Goal: Transaction & Acquisition: Purchase product/service

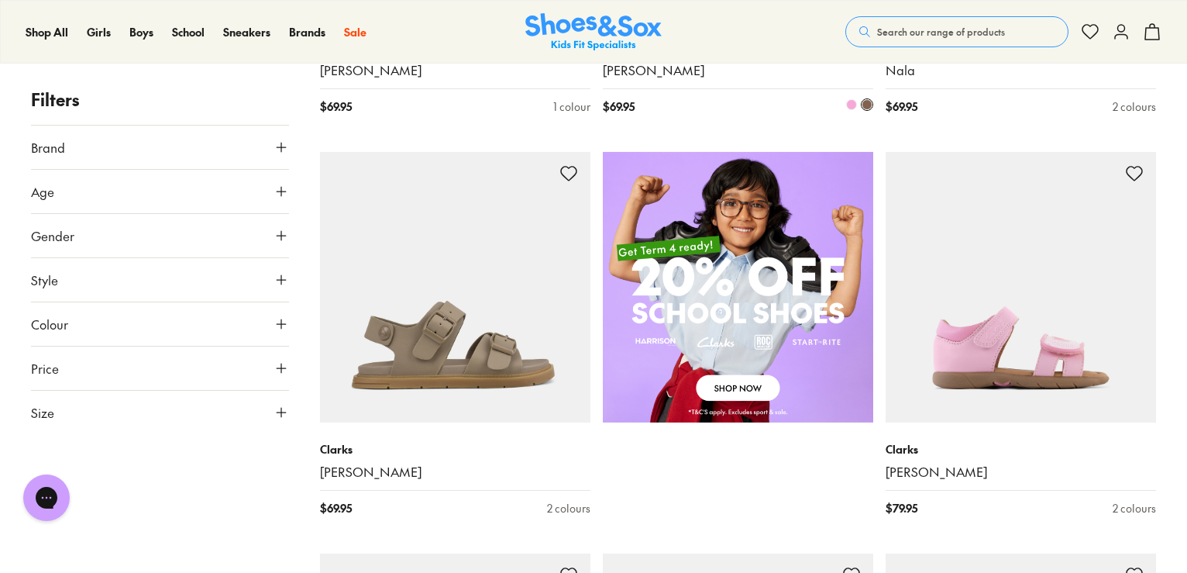
scroll to position [1007, 0]
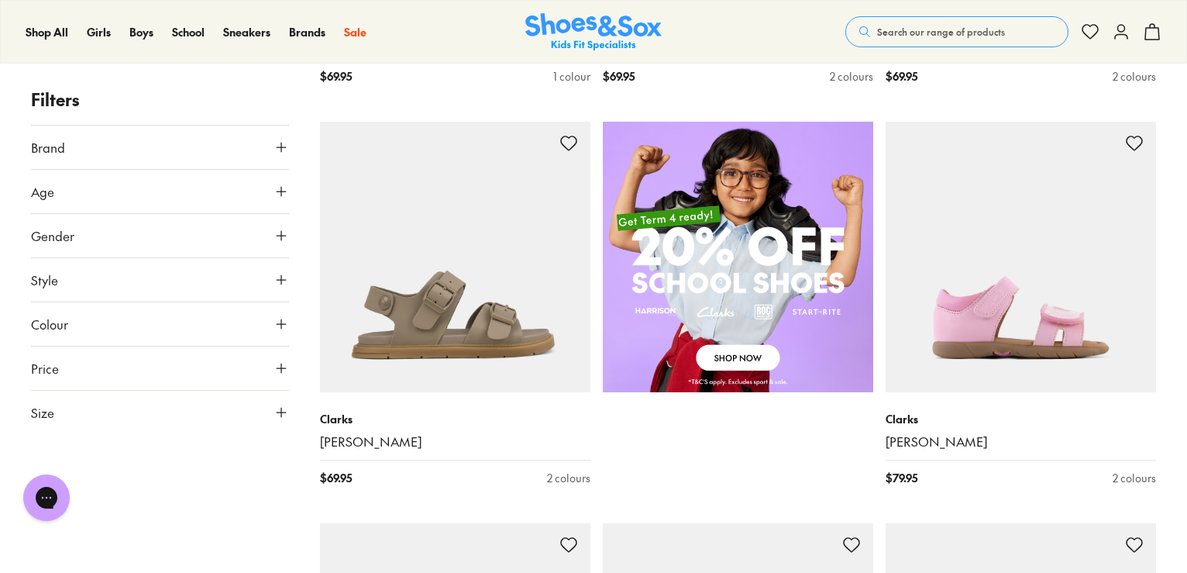
click at [284, 276] on icon at bounding box center [281, 279] width 15 height 15
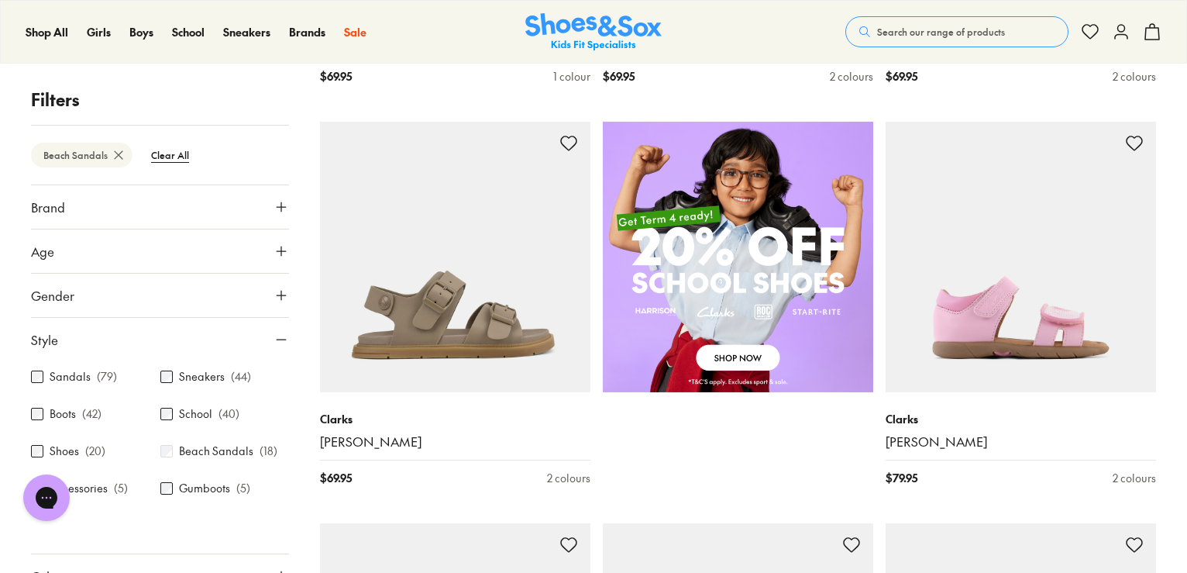
scroll to position [37, 0]
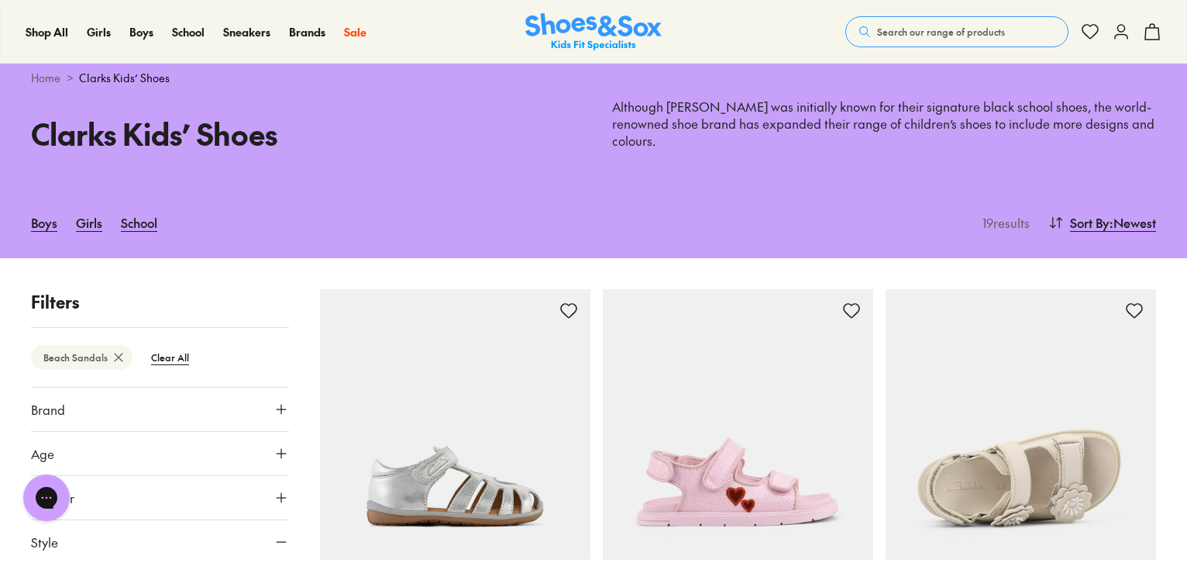
type input "***"
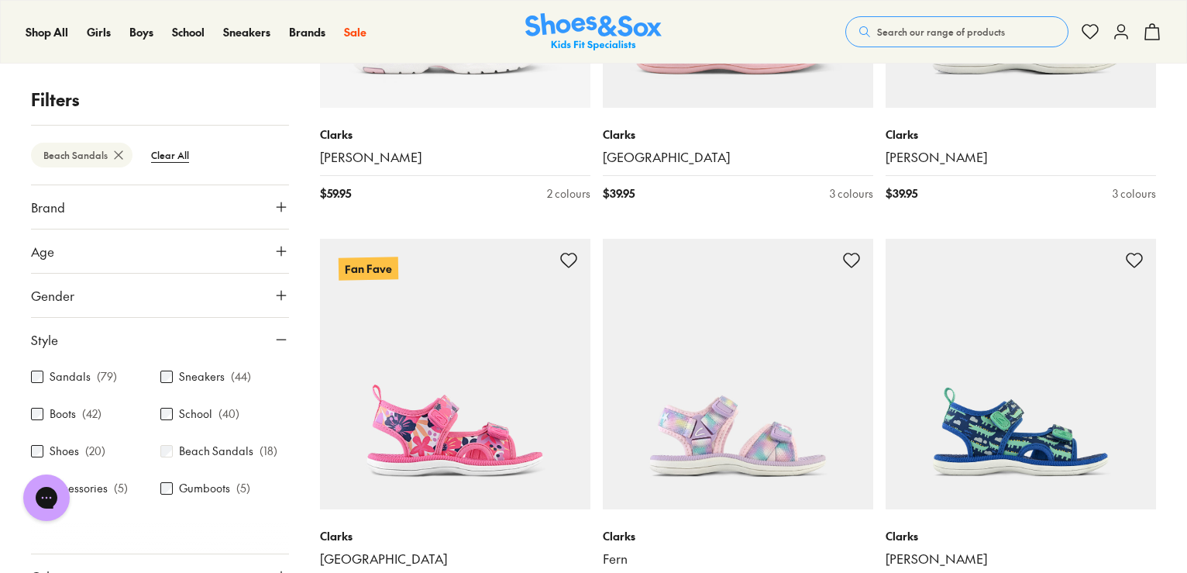
scroll to position [580, 0]
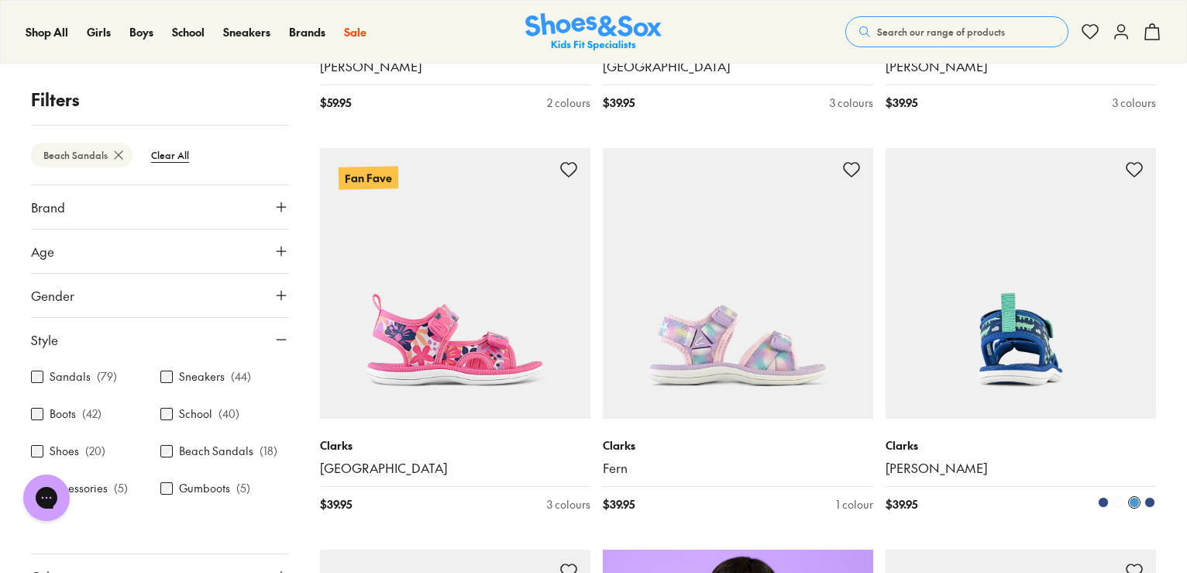
click at [951, 297] on img at bounding box center [1021, 283] width 270 height 270
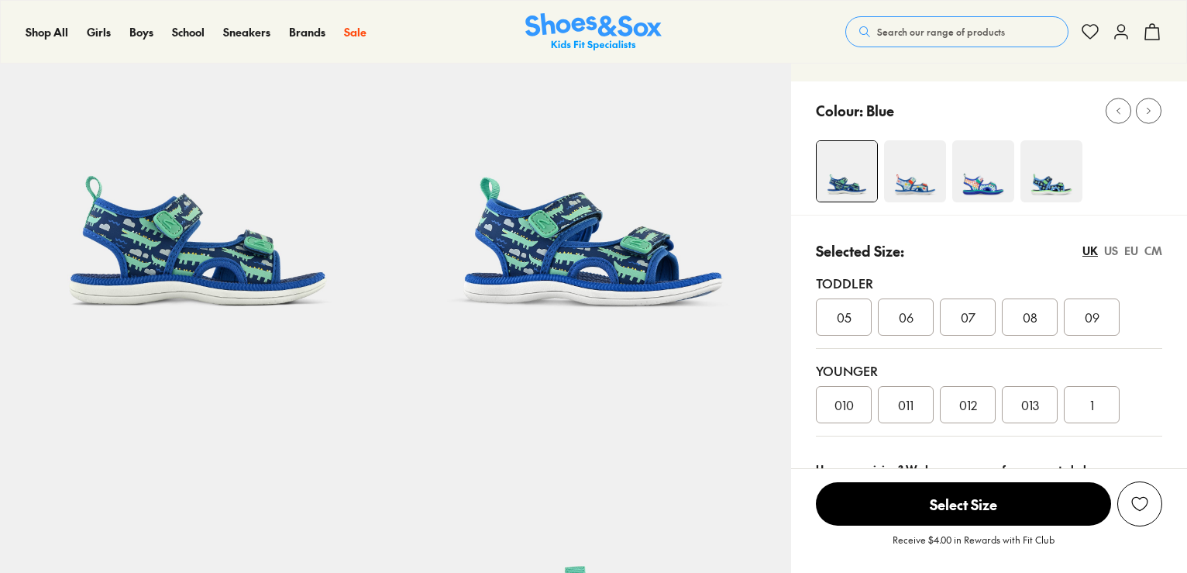
scroll to position [387, 0]
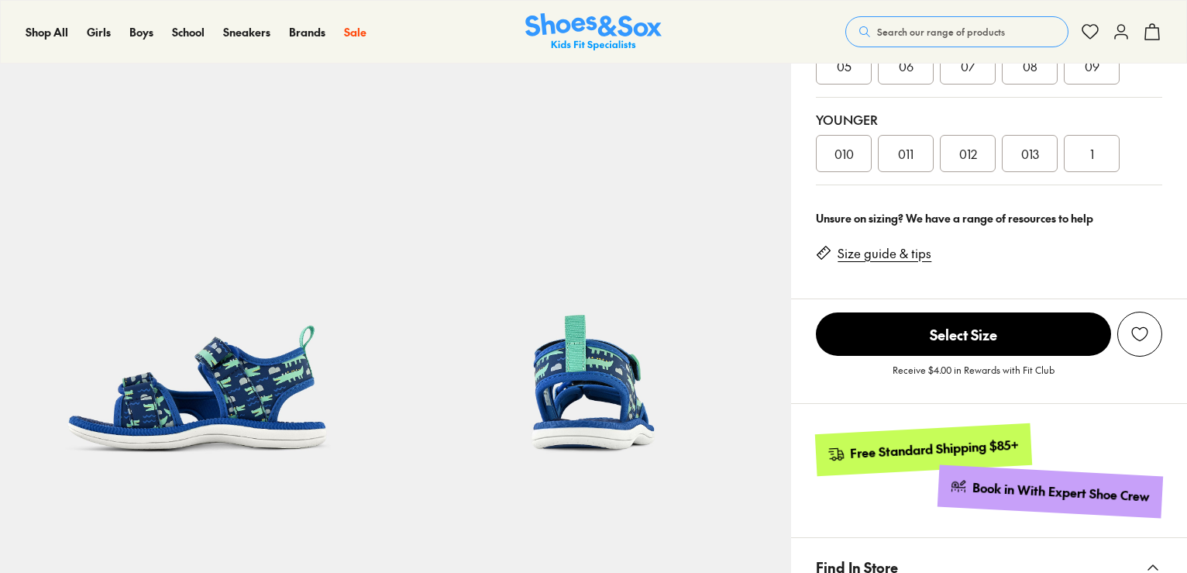
select select "*"
click at [972, 159] on span "012" at bounding box center [968, 153] width 18 height 19
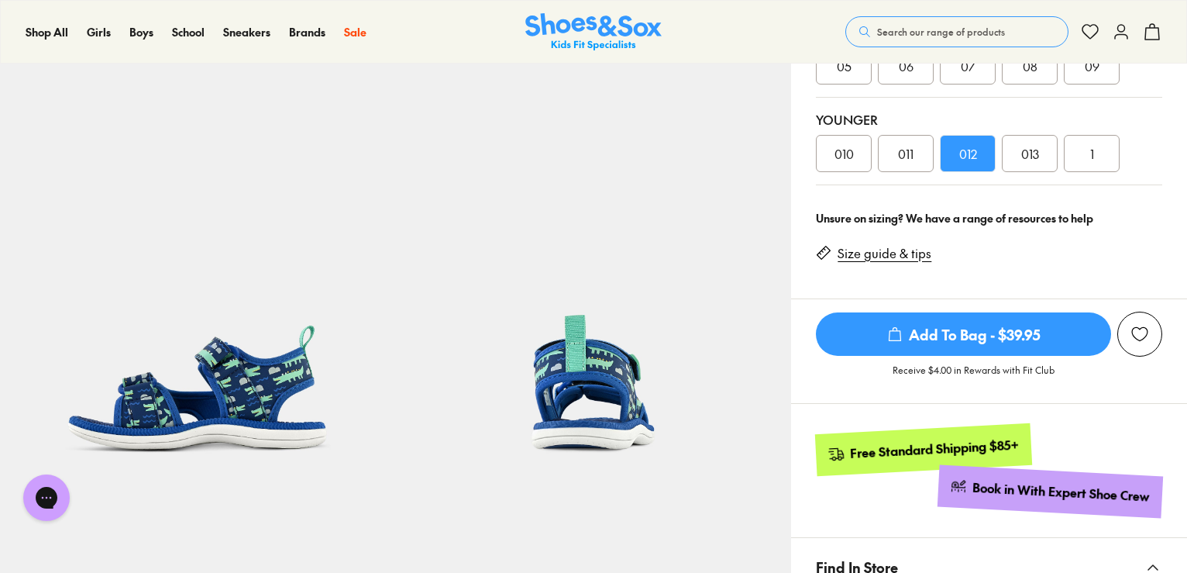
click at [930, 338] on span "Add To Bag - $39.95" at bounding box center [963, 333] width 295 height 43
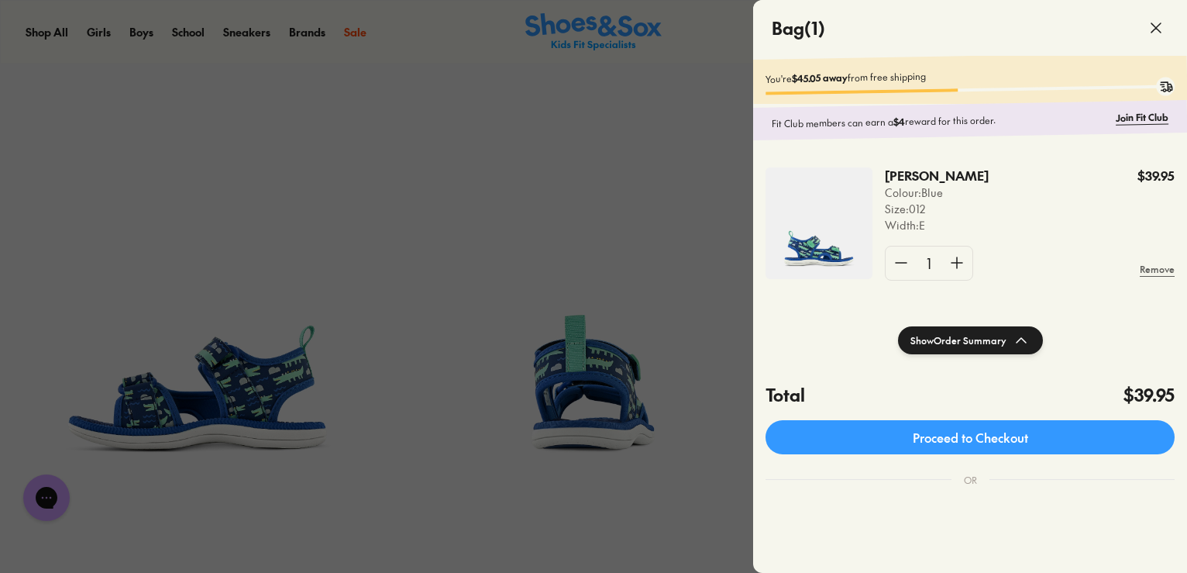
click at [1158, 26] on use at bounding box center [1155, 27] width 9 height 9
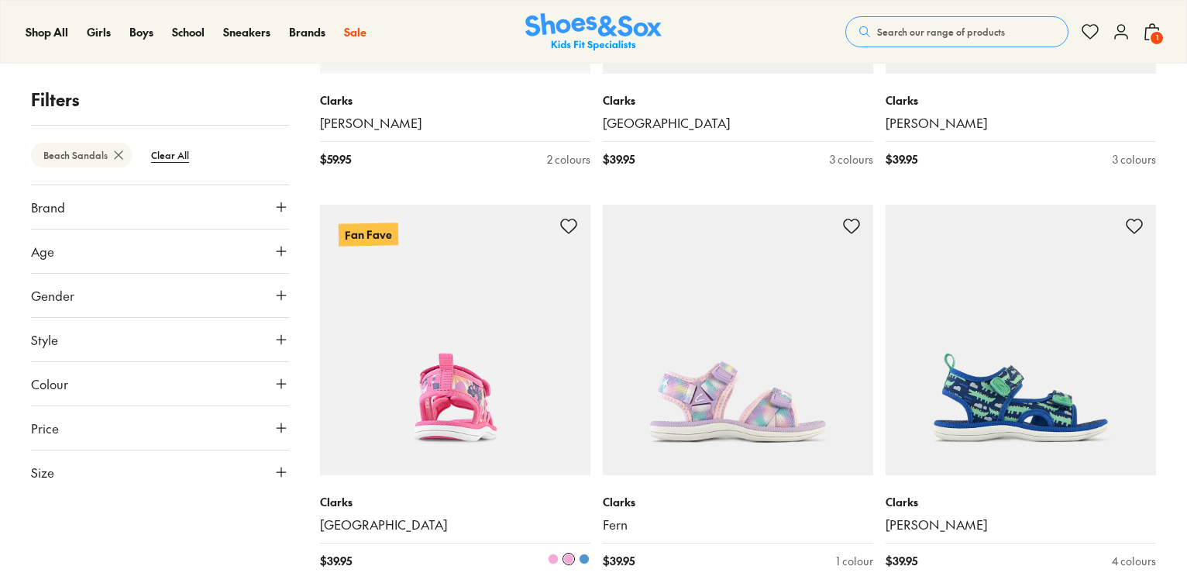
click at [415, 353] on img at bounding box center [455, 340] width 270 height 270
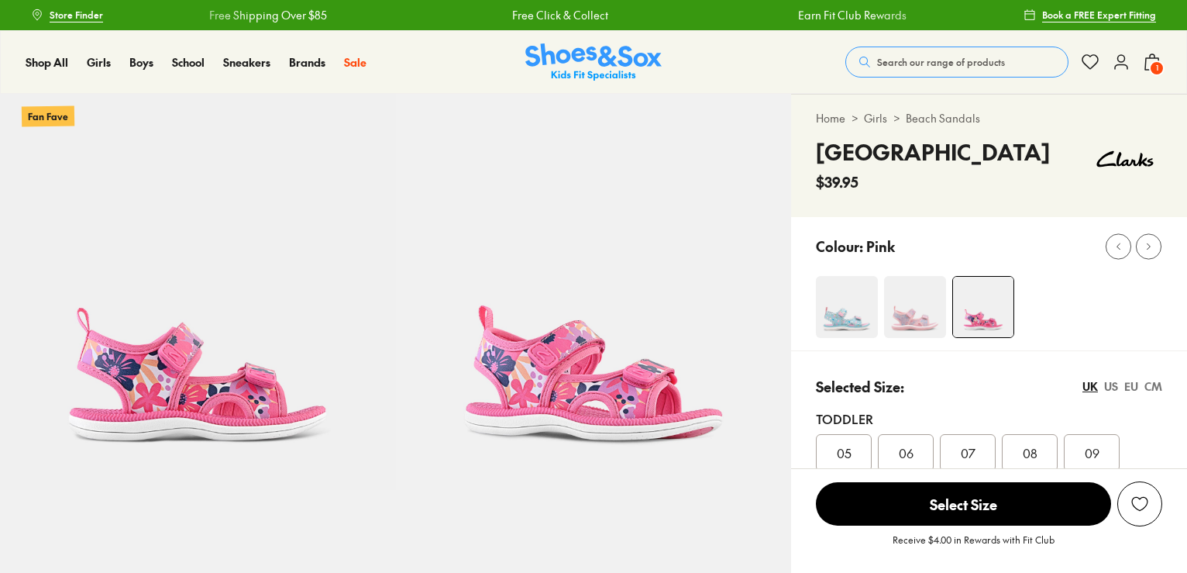
scroll to position [232, 0]
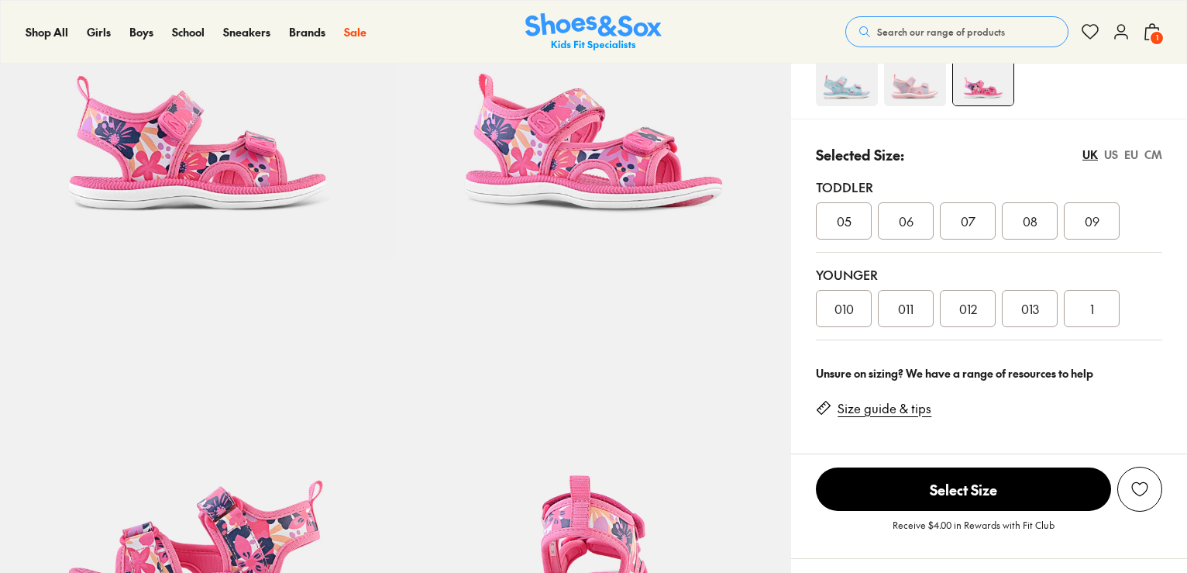
click at [1085, 304] on div "1" at bounding box center [1092, 308] width 56 height 37
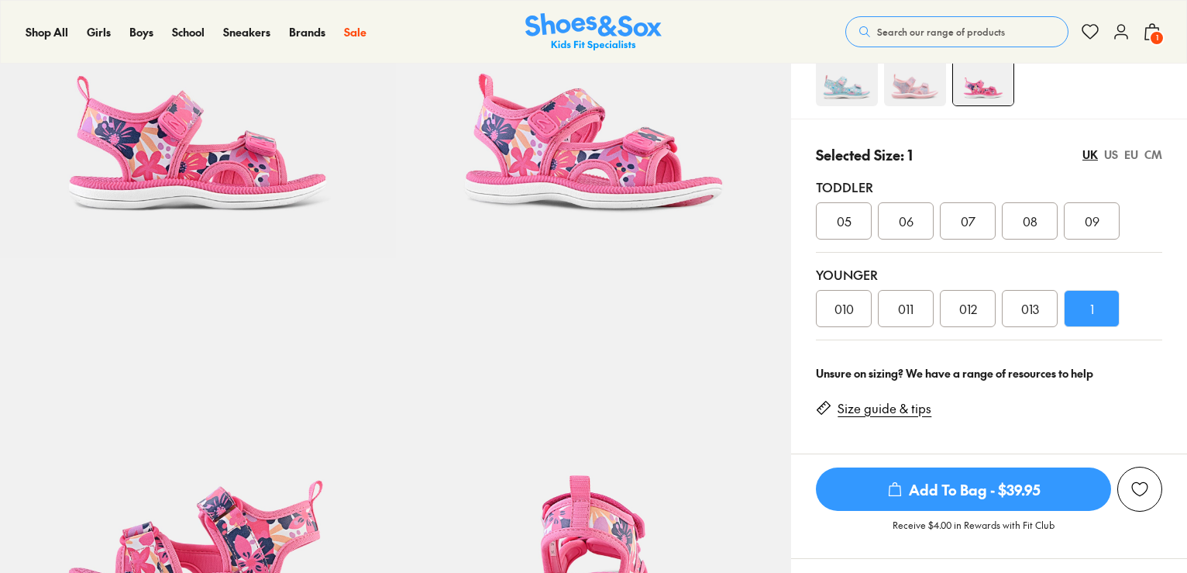
select select "*"
click at [958, 494] on span "Add To Bag - $39.95" at bounding box center [963, 488] width 295 height 43
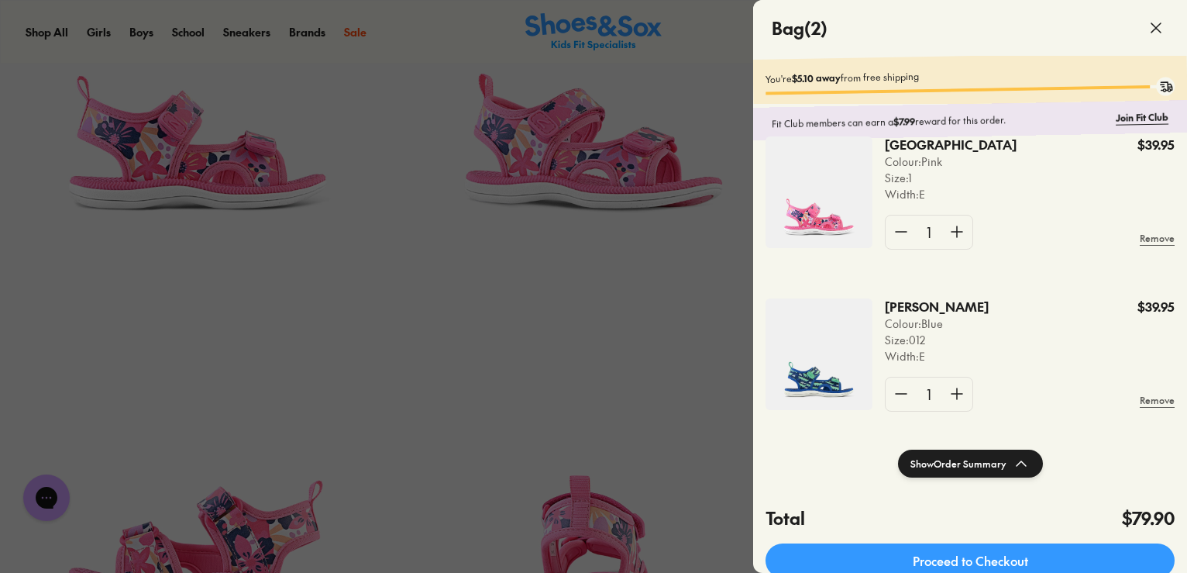
scroll to position [44, 0]
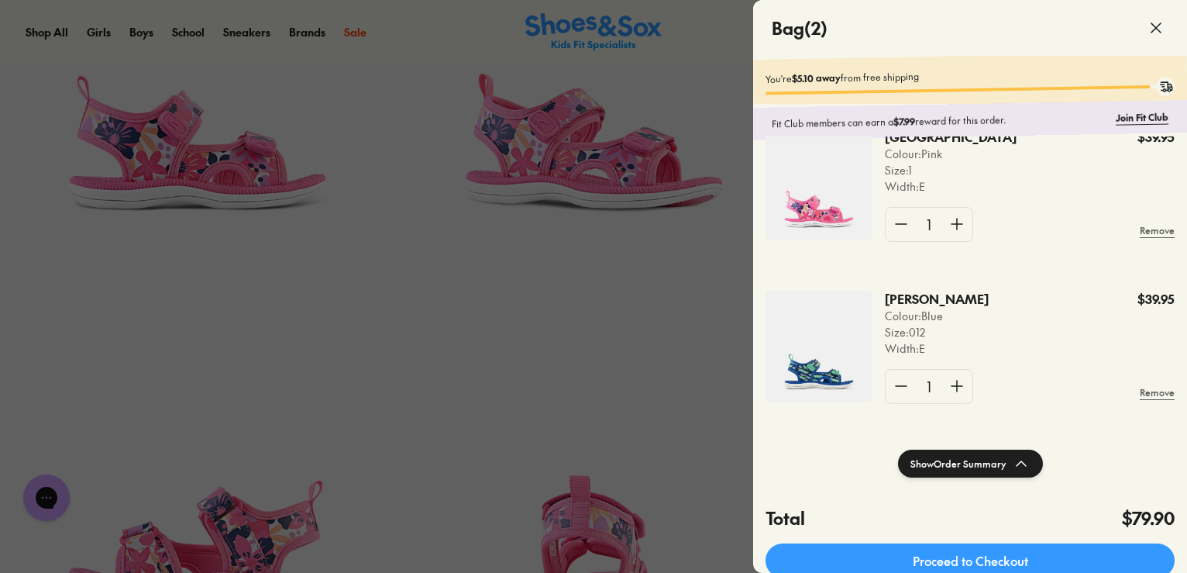
click at [422, 320] on div at bounding box center [593, 286] width 1187 height 573
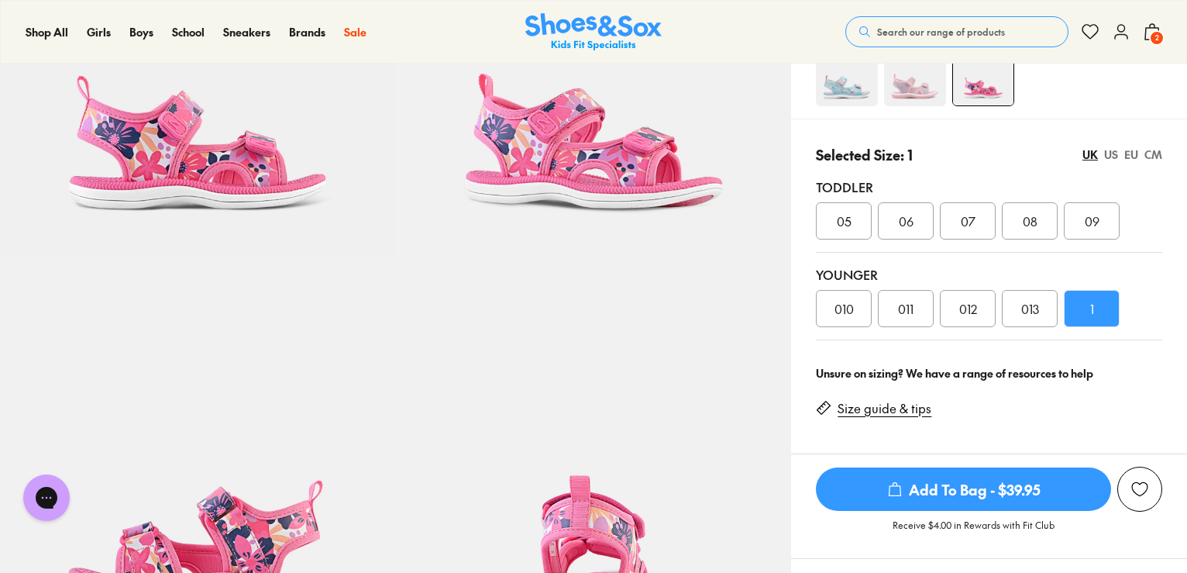
scroll to position [0, 0]
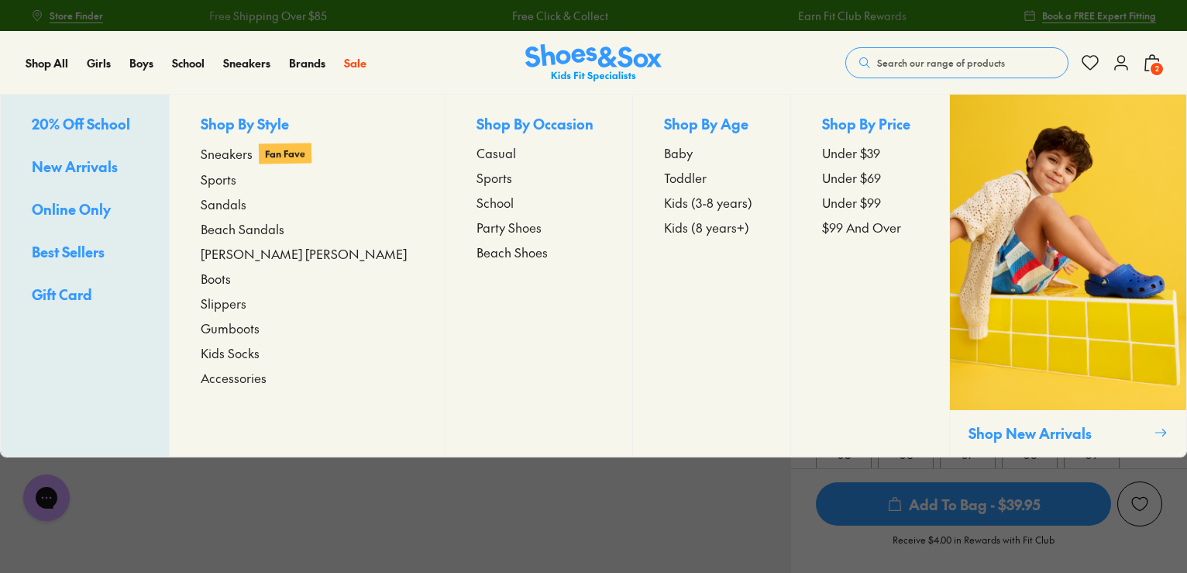
click at [84, 130] on span "20% Off School" at bounding box center [81, 123] width 98 height 19
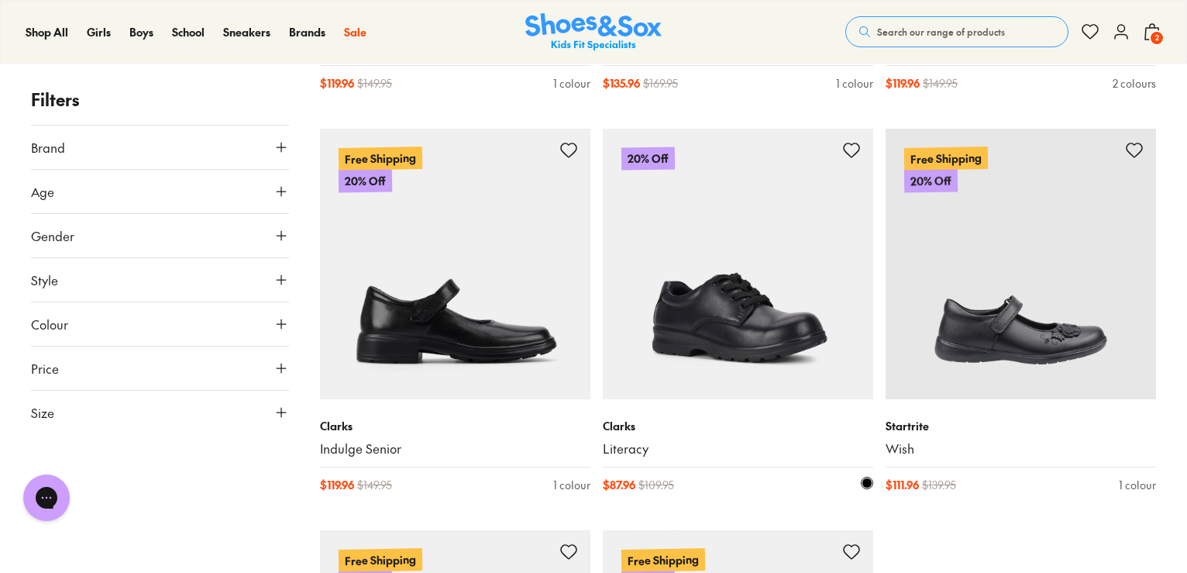
scroll to position [3797, 0]
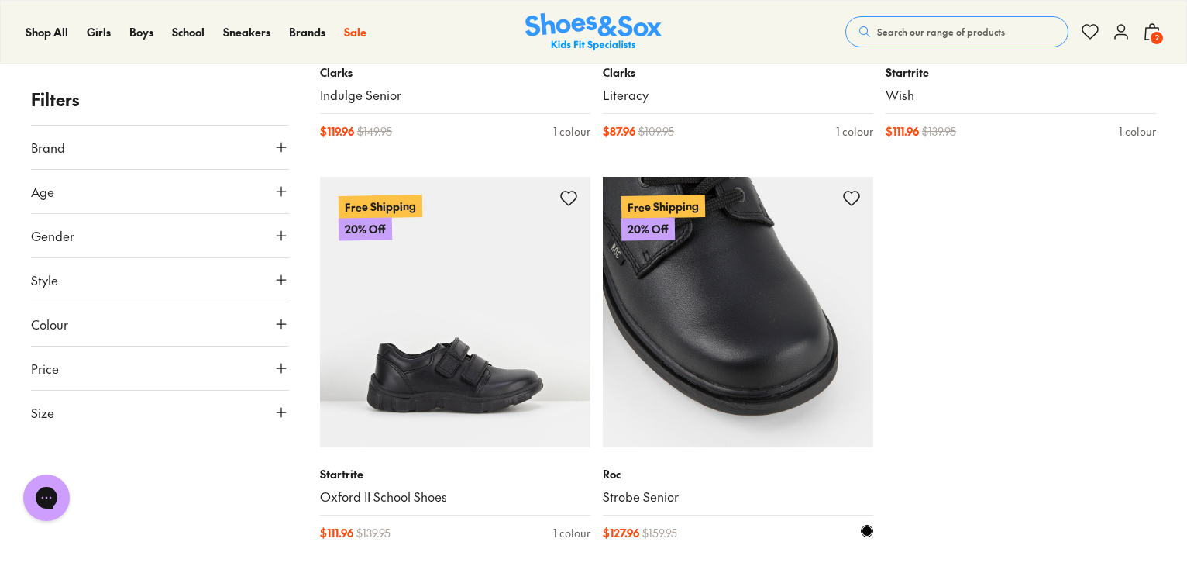
type input "***"
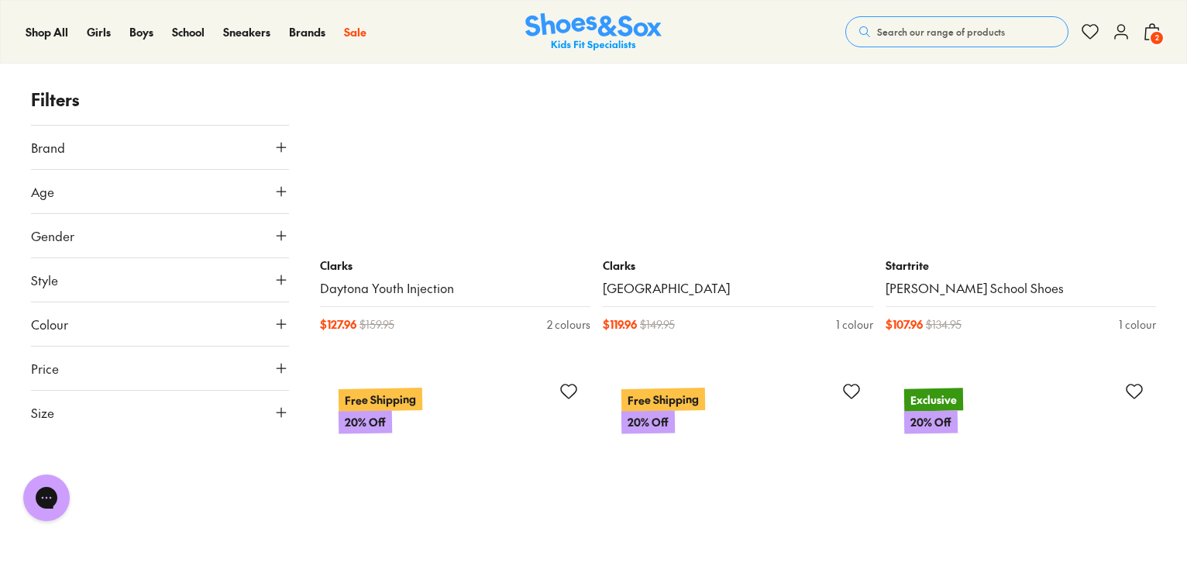
scroll to position [4649, 0]
